Goal: Book appointment/travel/reservation

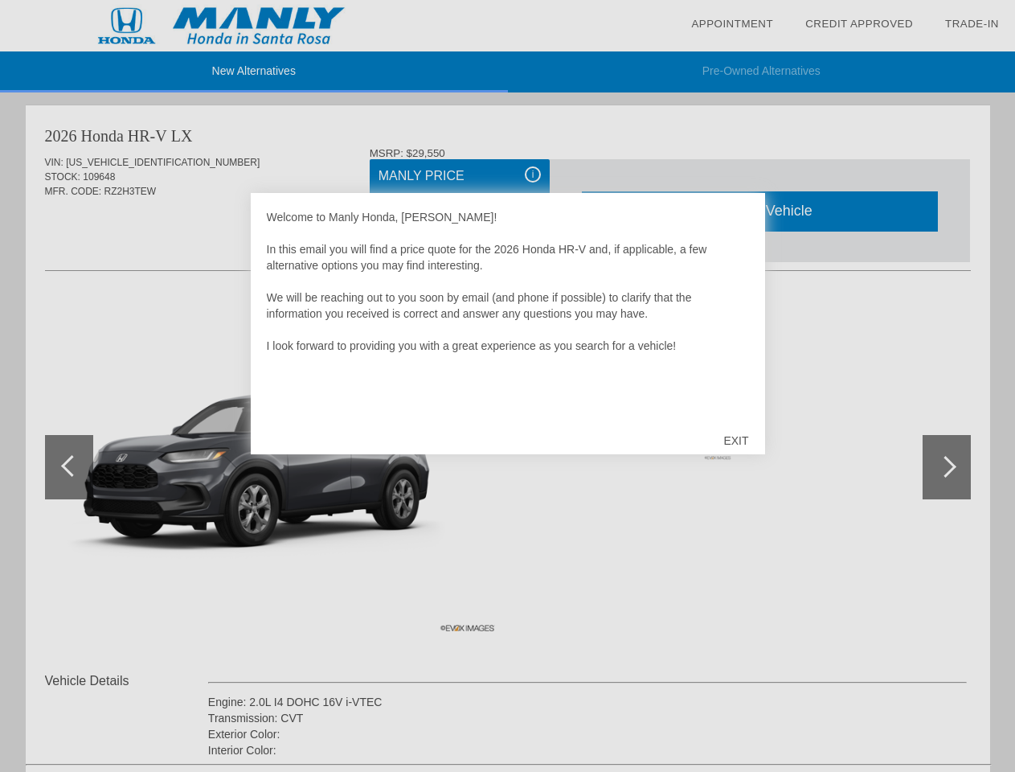
click at [732, 24] on link "Appointment" at bounding box center [732, 24] width 82 height 12
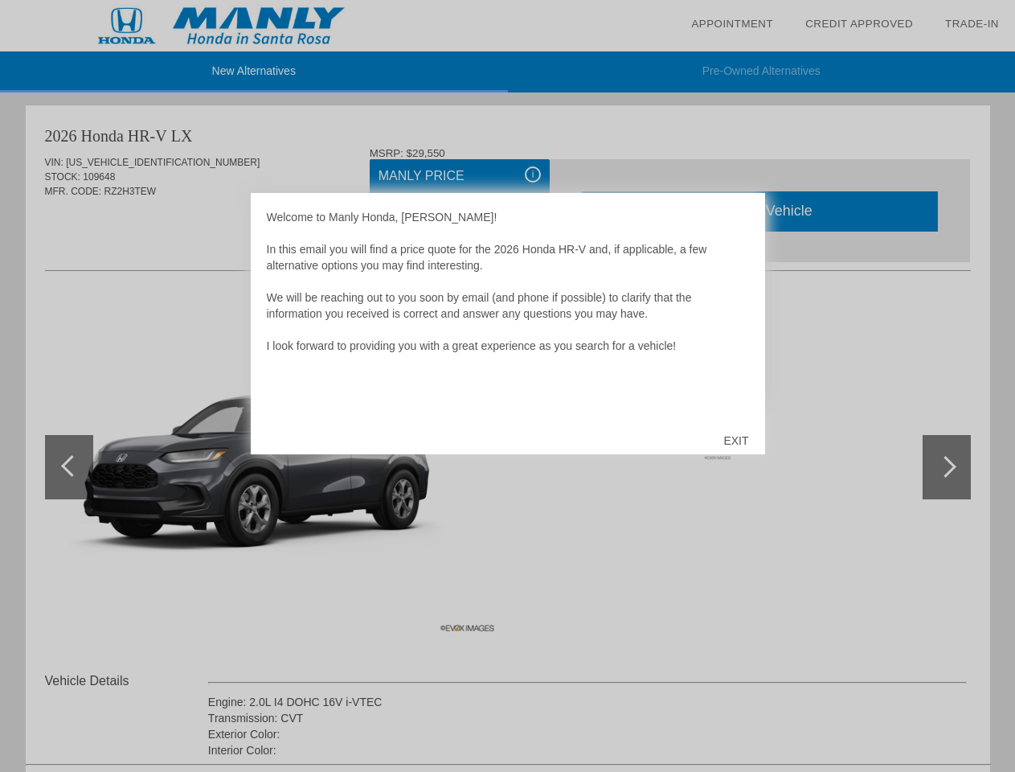
click at [735, 440] on div "EXIT" at bounding box center [735, 440] width 57 height 48
